Goal: Task Accomplishment & Management: Use online tool/utility

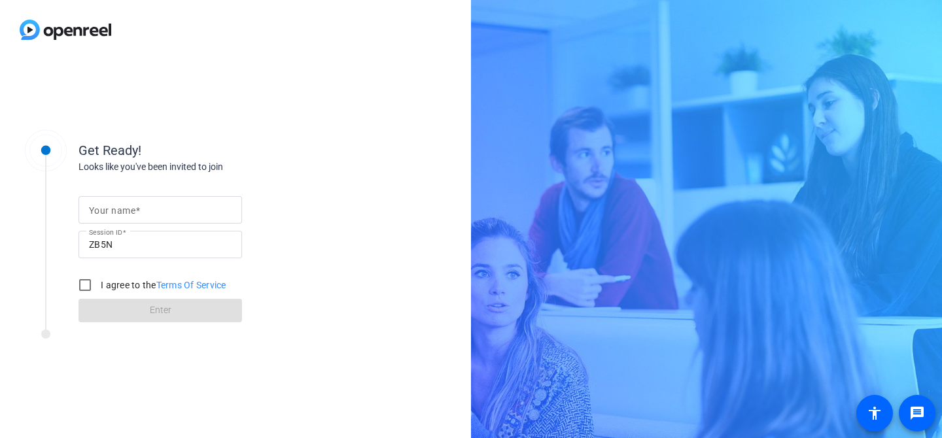
click at [111, 212] on mat-label "Your name" at bounding box center [112, 210] width 46 height 10
click at [111, 212] on input "Your name" at bounding box center [160, 210] width 143 height 16
type input "VG"
click at [86, 284] on input "I agree to the Terms Of Service" at bounding box center [85, 285] width 26 height 26
checkbox input "true"
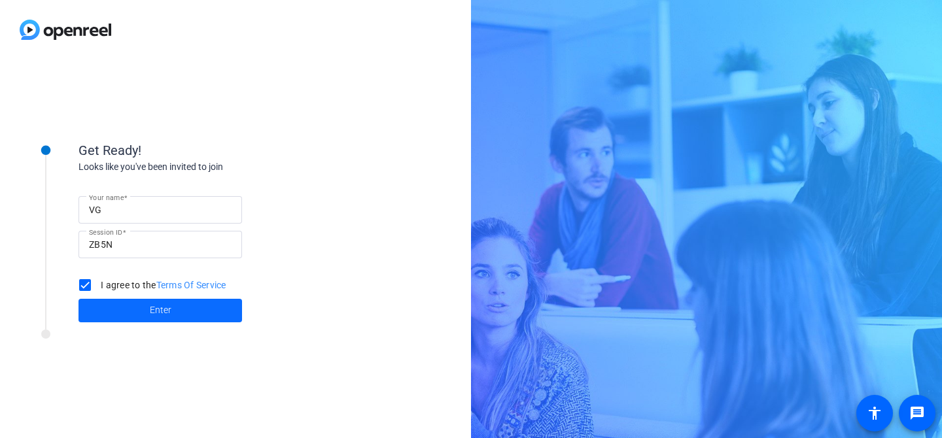
click at [165, 307] on span "Enter" at bounding box center [161, 310] width 22 height 14
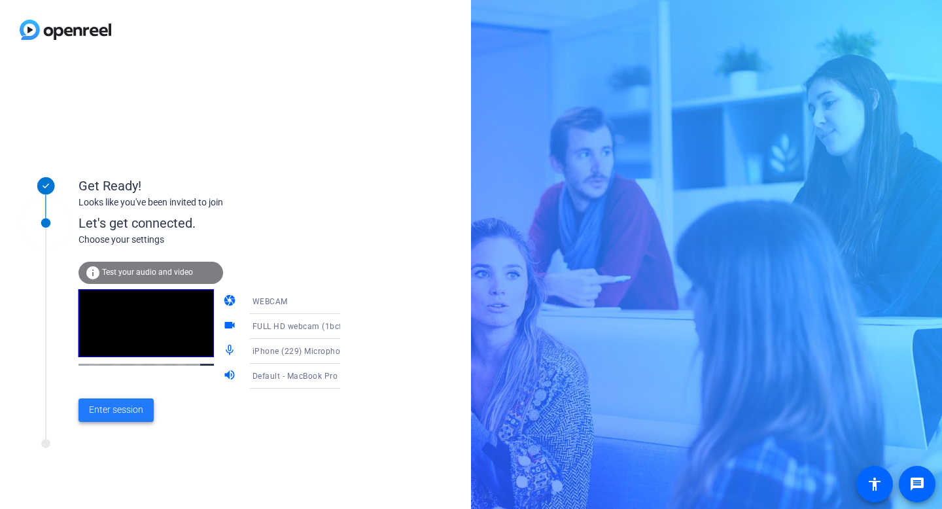
click at [131, 405] on span "Enter session" at bounding box center [116, 410] width 54 height 14
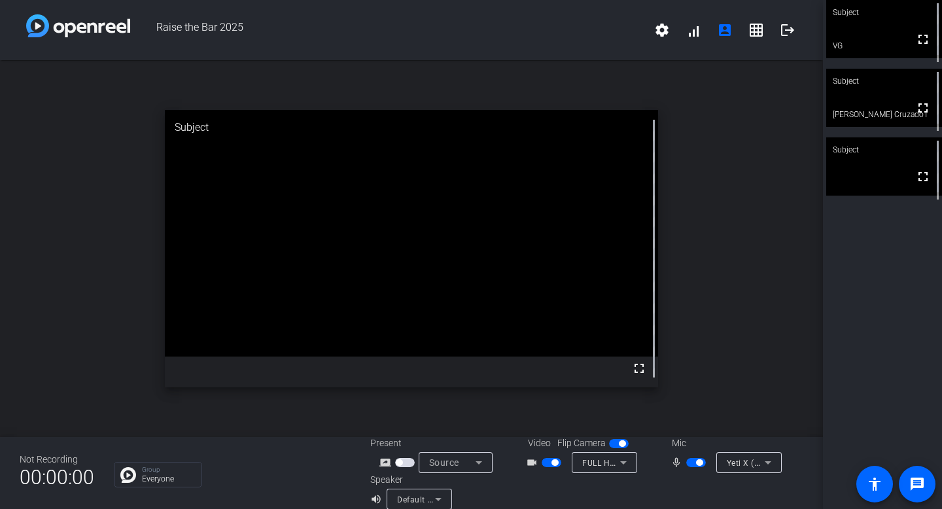
click at [623, 438] on icon at bounding box center [623, 463] width 16 height 16
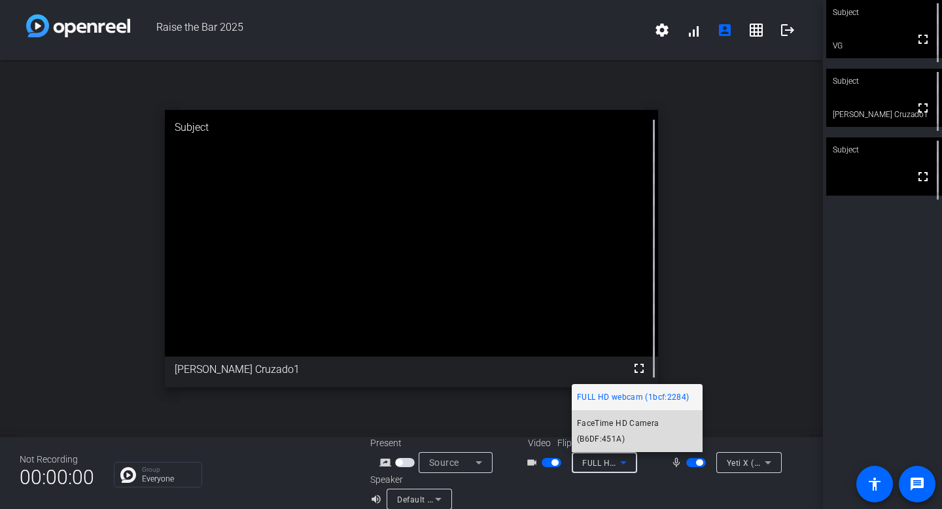
click at [623, 423] on span "FaceTime HD Camera (B6DF:451A)" at bounding box center [637, 430] width 120 height 31
